Goal: Information Seeking & Learning: Check status

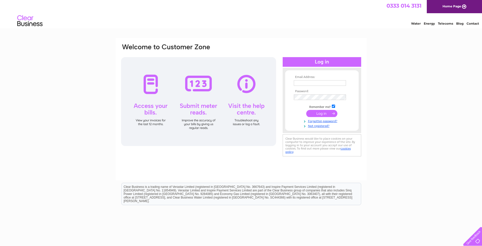
type input "annemclachlan369@yahoo.co.uk"
click at [317, 112] on input "submit" at bounding box center [321, 113] width 31 height 7
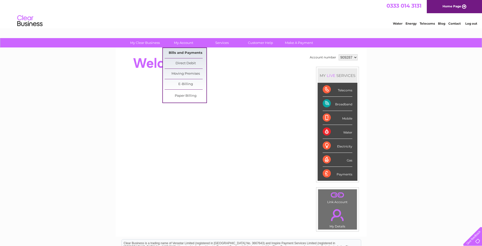
click at [182, 52] on link "Bills and Payments" at bounding box center [186, 53] width 42 height 10
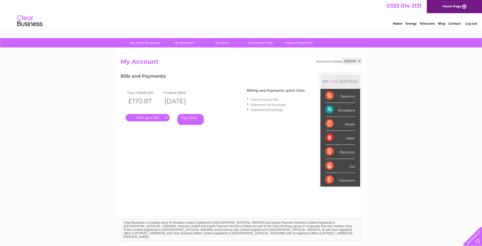
click at [154, 116] on link "." at bounding box center [148, 117] width 44 height 7
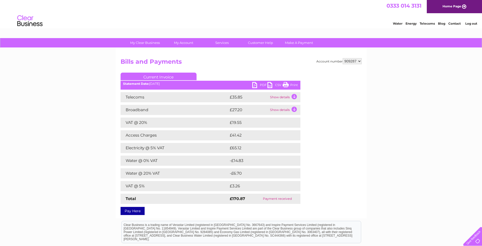
click at [288, 84] on link "Print" at bounding box center [290, 85] width 15 height 7
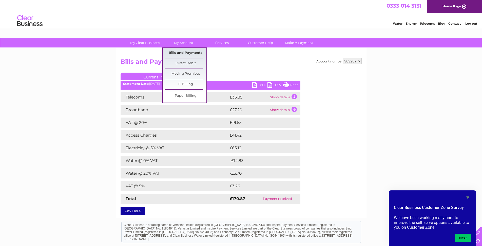
click at [184, 51] on link "Bills and Payments" at bounding box center [186, 53] width 42 height 10
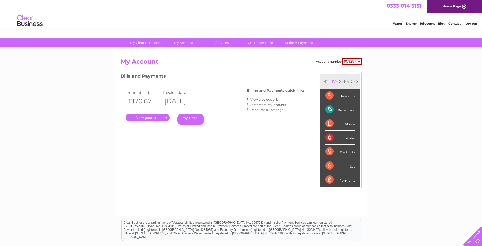
click at [264, 99] on link "View previous bills" at bounding box center [265, 99] width 28 height 4
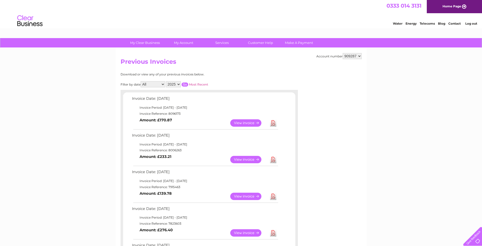
click at [238, 158] on link "View" at bounding box center [248, 159] width 37 height 7
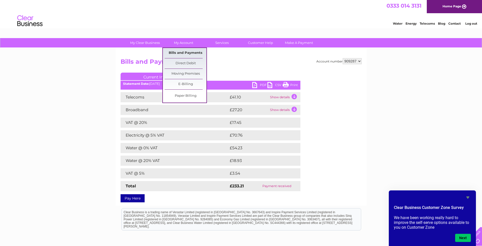
click at [182, 52] on link "Bills and Payments" at bounding box center [186, 53] width 42 height 10
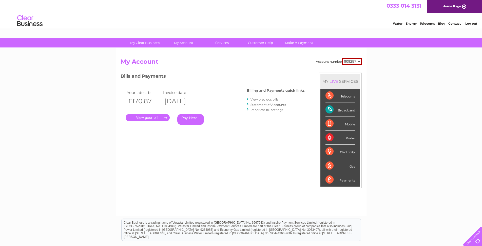
click at [252, 100] on link "View previous bills" at bounding box center [265, 99] width 28 height 4
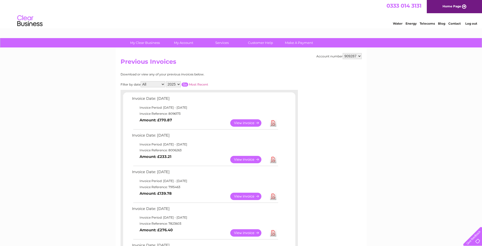
click at [235, 195] on link "View" at bounding box center [248, 195] width 37 height 7
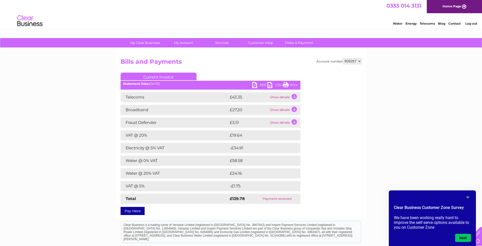
click at [474, 24] on link "Log out" at bounding box center [472, 24] width 12 height 4
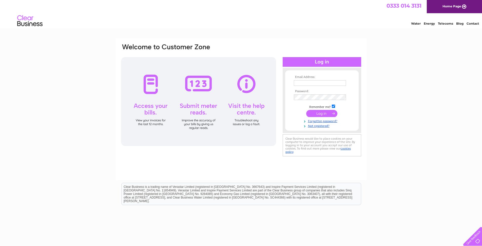
type input "annemclachlan369@yahoo.co.uk"
click at [405, 57] on div "Email Address: annemclachlan369@yahoo.co.uk Password:" at bounding box center [241, 152] width 482 height 229
